Goal: Task Accomplishment & Management: Manage account settings

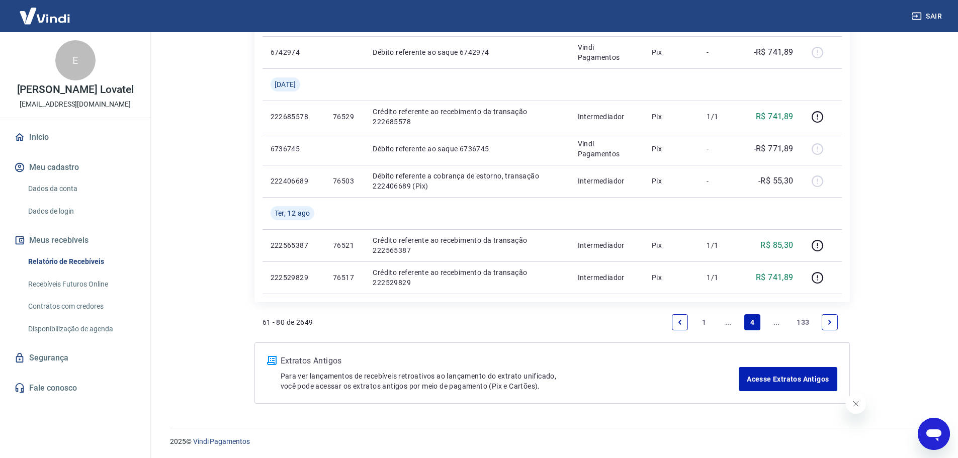
scroll to position [911, 0]
click at [731, 317] on link "..." at bounding box center [728, 321] width 16 height 16
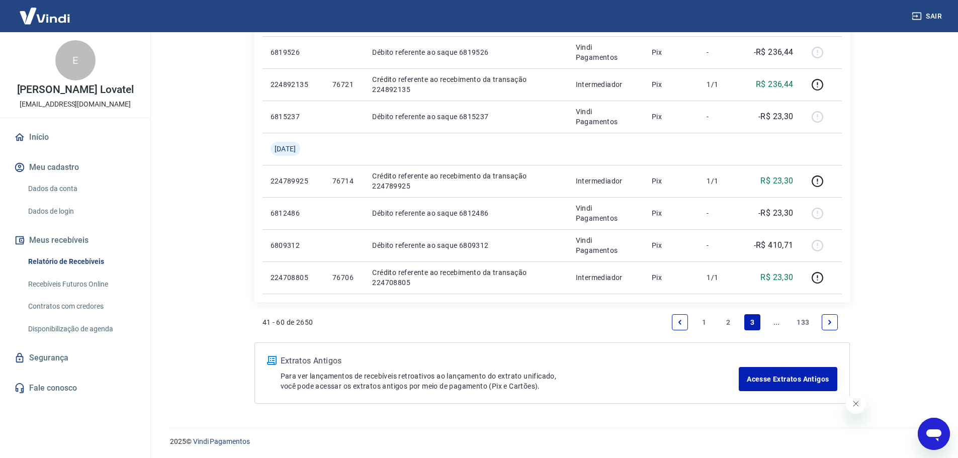
scroll to position [718, 0]
click at [727, 324] on link "2" at bounding box center [728, 321] width 16 height 16
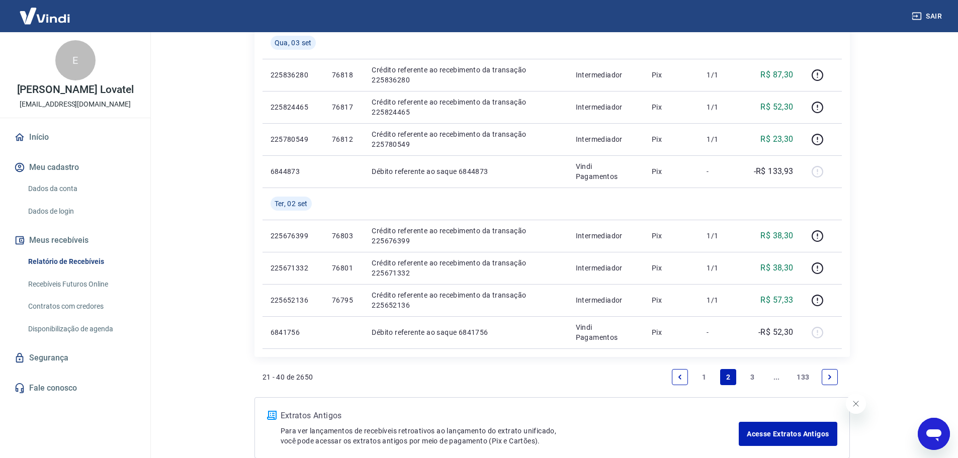
scroll to position [750, 0]
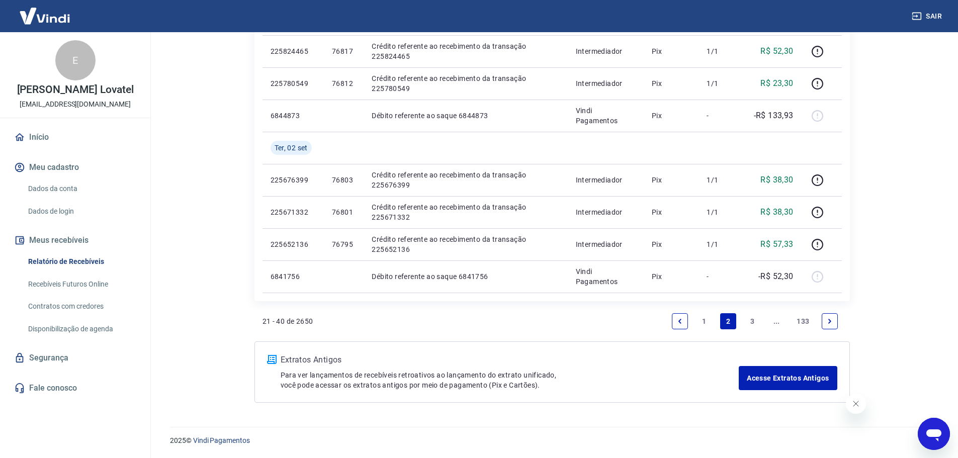
click at [709, 322] on link "1" at bounding box center [704, 321] width 16 height 16
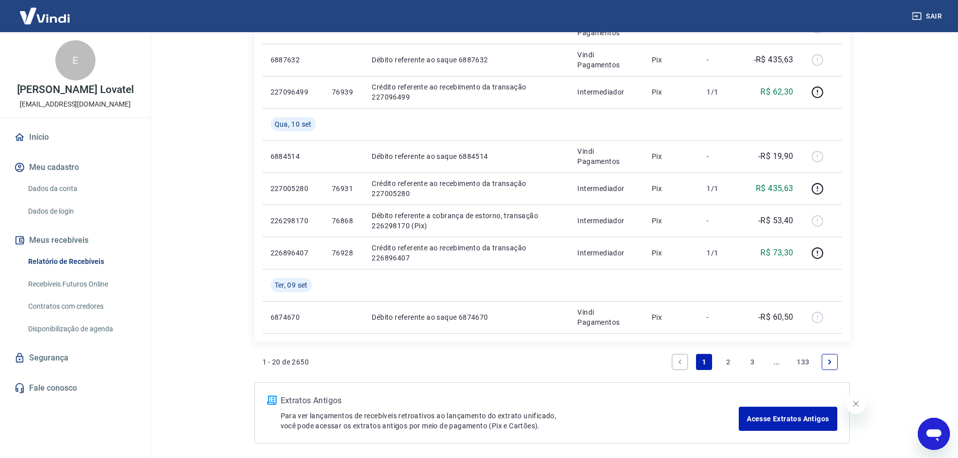
scroll to position [750, 0]
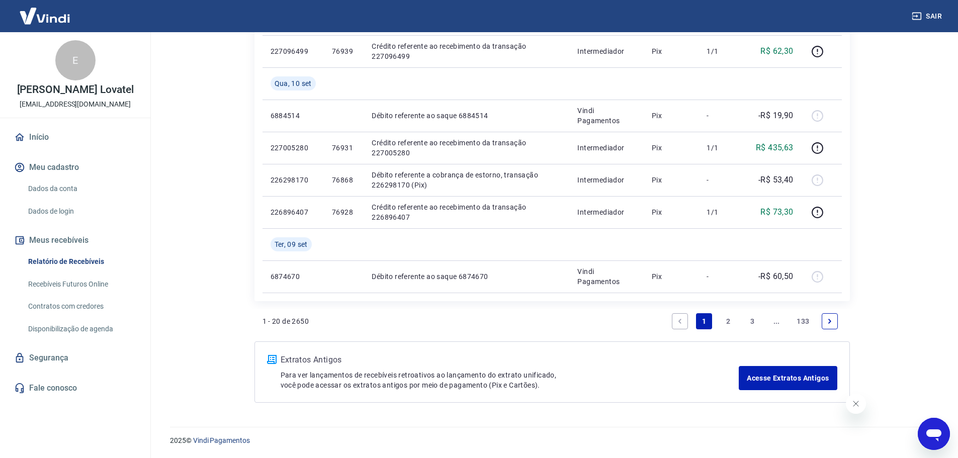
click at [752, 323] on link "3" at bounding box center [752, 321] width 16 height 16
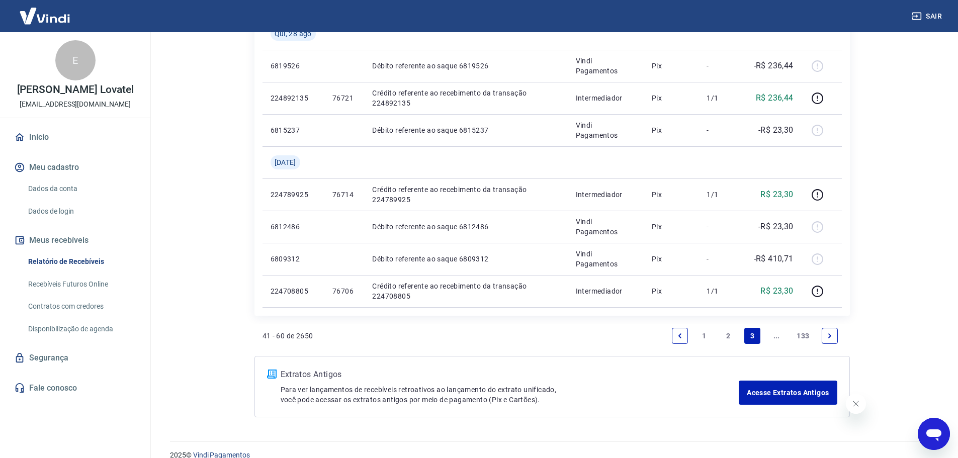
scroll to position [704, 0]
click at [779, 340] on link "..." at bounding box center [776, 335] width 16 height 16
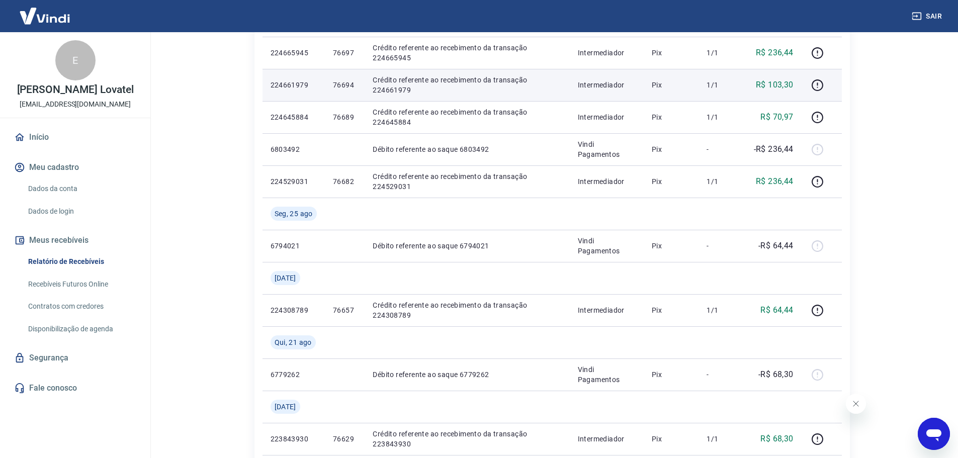
scroll to position [151, 0]
